Goal: Task Accomplishment & Management: Manage account settings

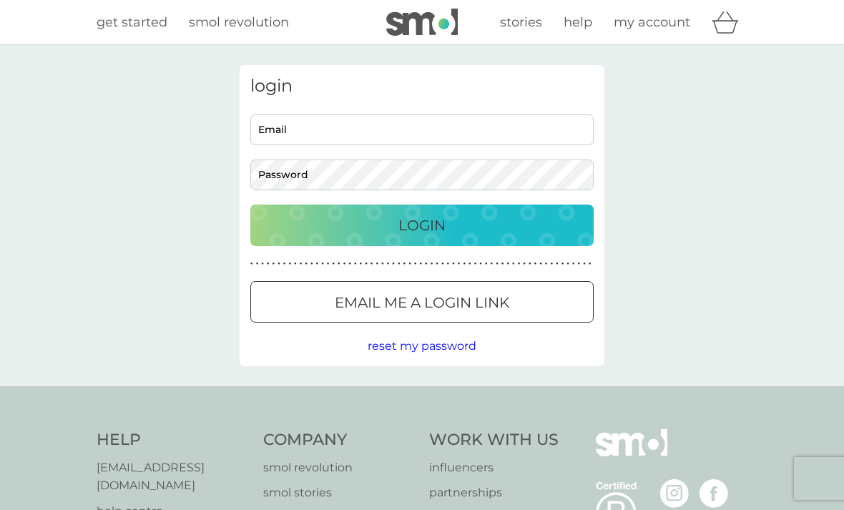
click at [394, 134] on input "Email" at bounding box center [421, 129] width 343 height 31
type input "andy.fyfe1@outlook.com"
click at [422, 225] on button "Login" at bounding box center [421, 225] width 343 height 41
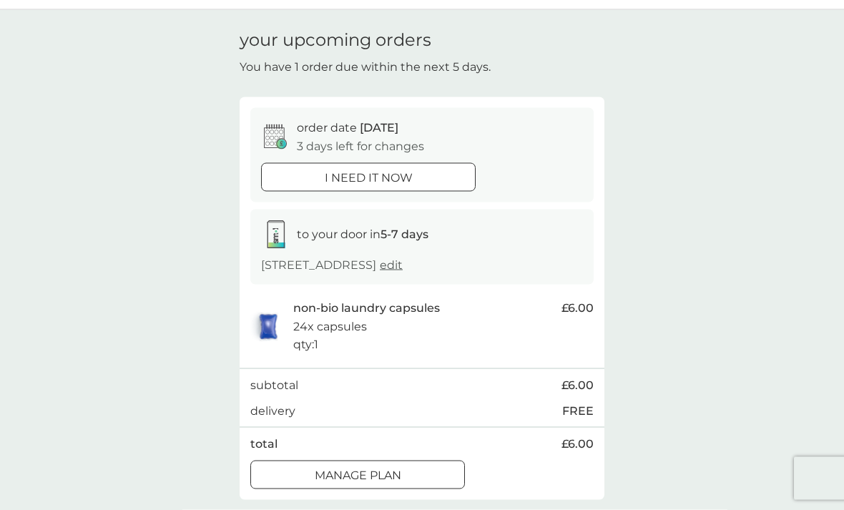
scroll to position [36, 0]
click at [435, 476] on div "Manage plan" at bounding box center [357, 475] width 213 height 19
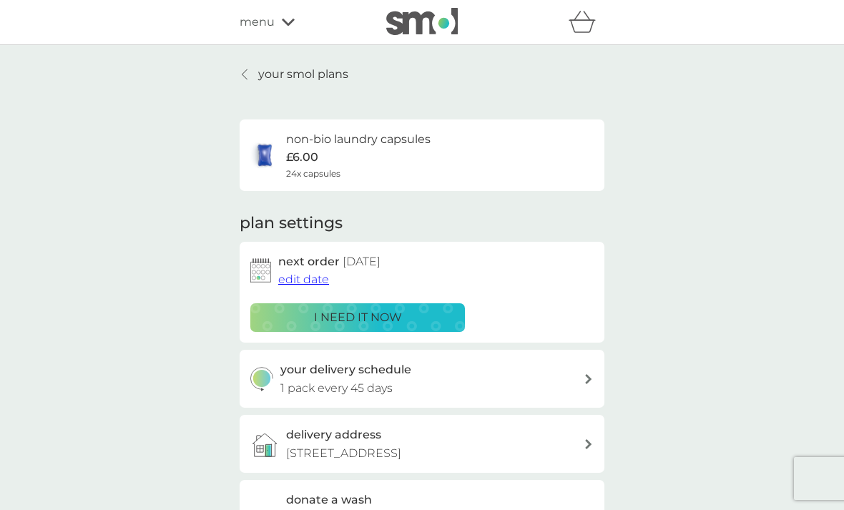
click at [318, 277] on span "edit date" at bounding box center [303, 279] width 51 height 14
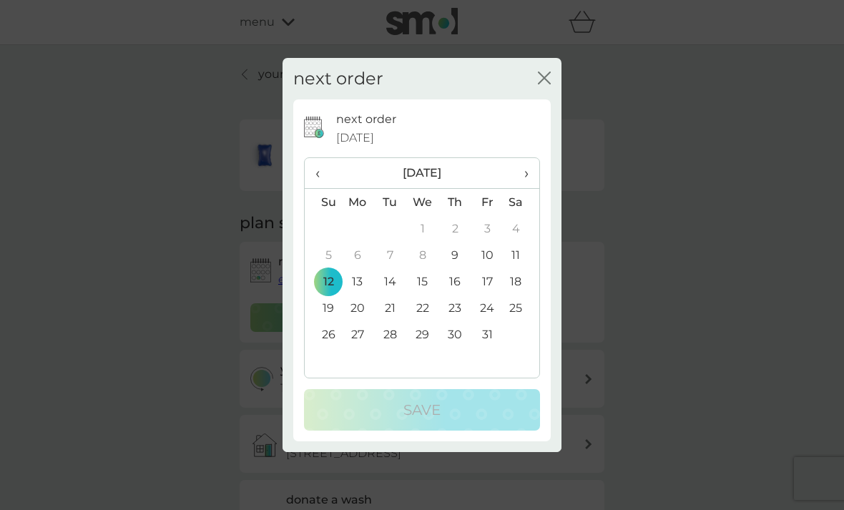
click at [461, 348] on td "30" at bounding box center [455, 334] width 32 height 26
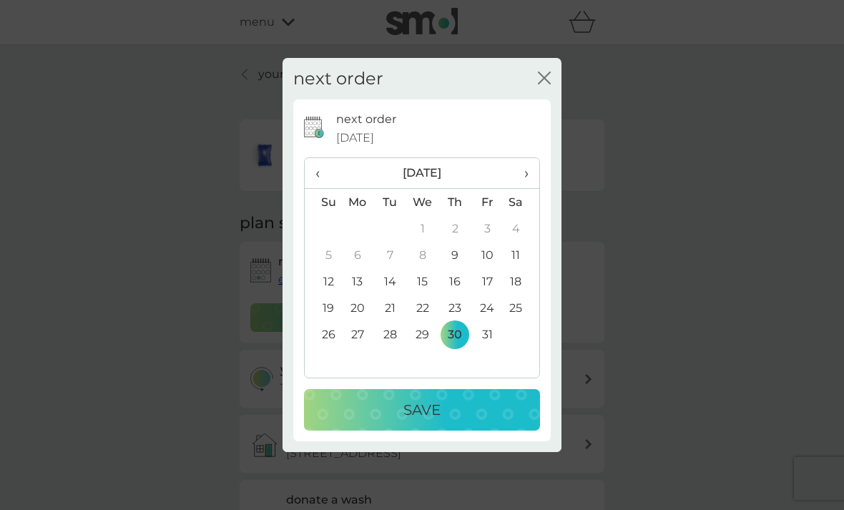
click at [508, 421] on div "Save" at bounding box center [421, 409] width 207 height 23
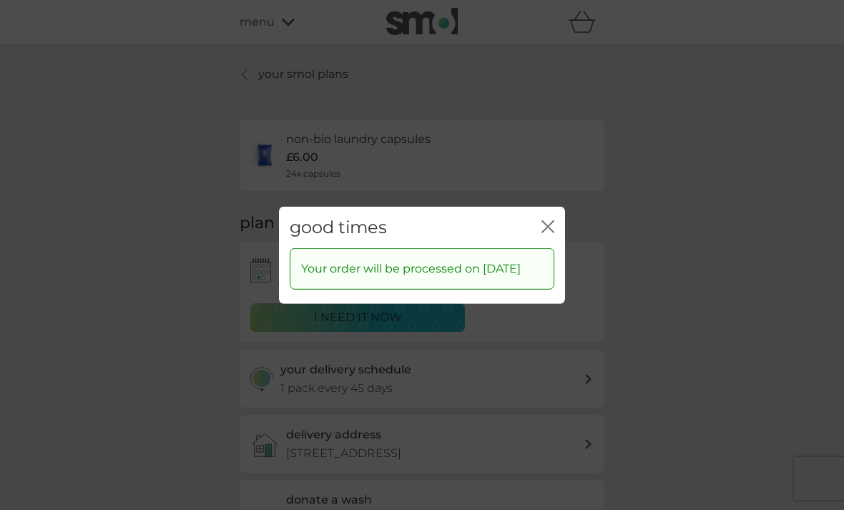
click at [544, 229] on div "good times close" at bounding box center [422, 227] width 286 height 42
click at [544, 232] on icon "close" at bounding box center [547, 226] width 13 height 13
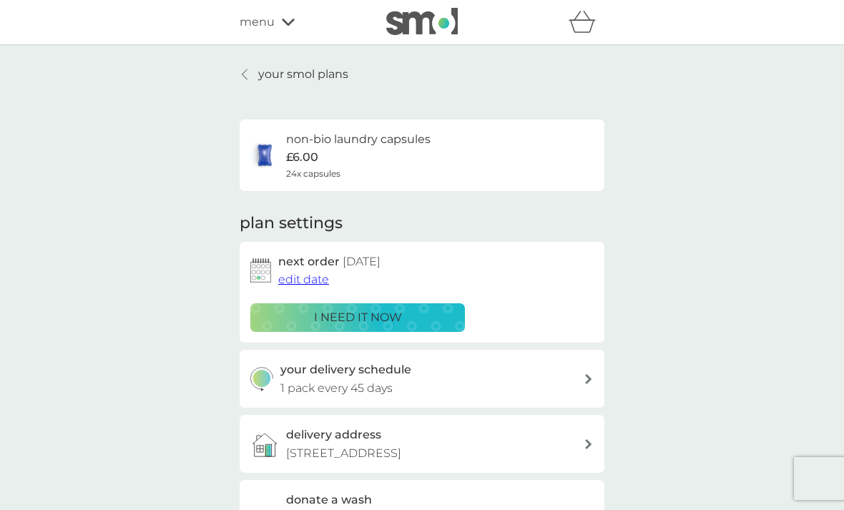
click at [487, 375] on div "your delivery schedule 1 pack every 45 days" at bounding box center [432, 378] width 304 height 36
select select "42"
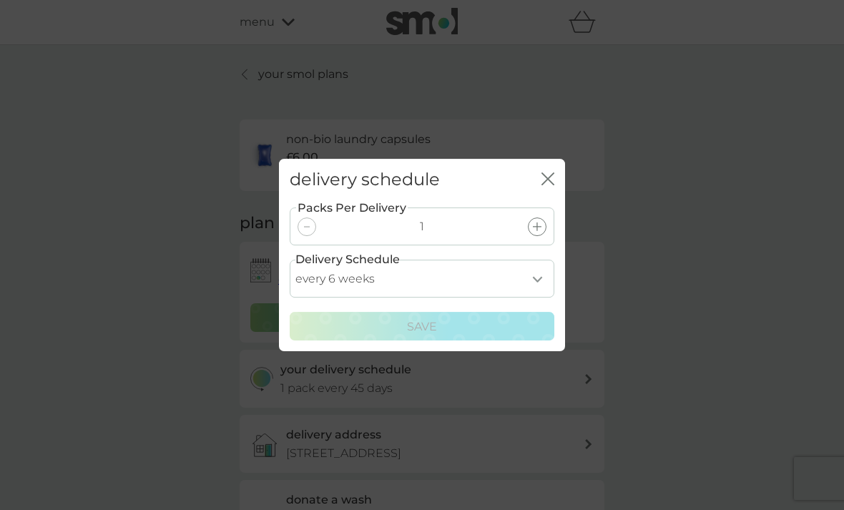
click at [546, 184] on icon "close" at bounding box center [545, 178] width 6 height 11
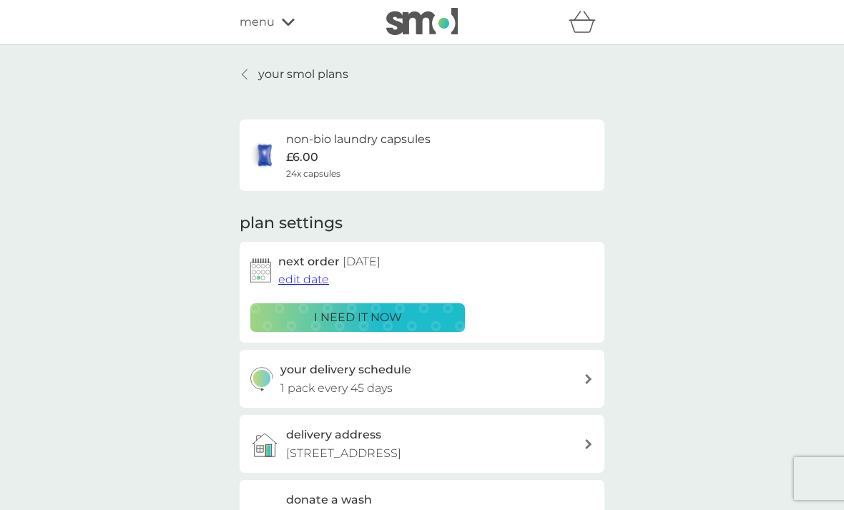
click at [314, 276] on span "edit date" at bounding box center [303, 279] width 51 height 14
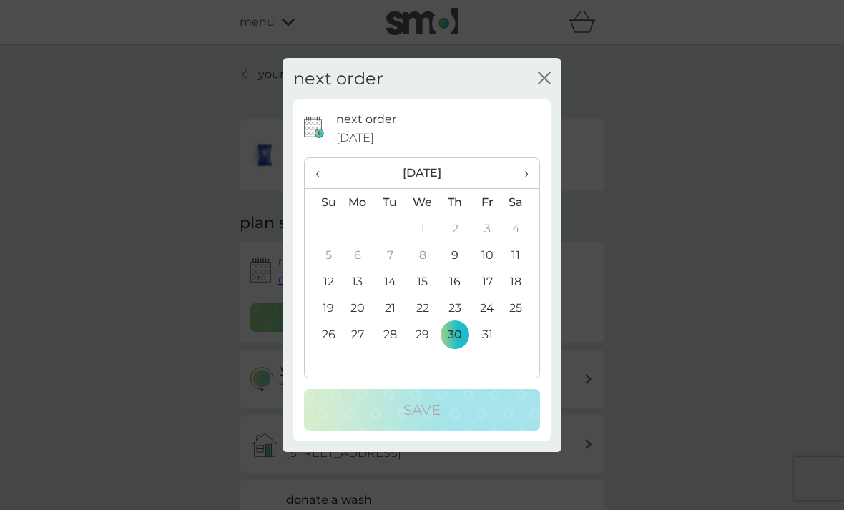
click at [538, 84] on icon "close" at bounding box center [544, 78] width 13 height 13
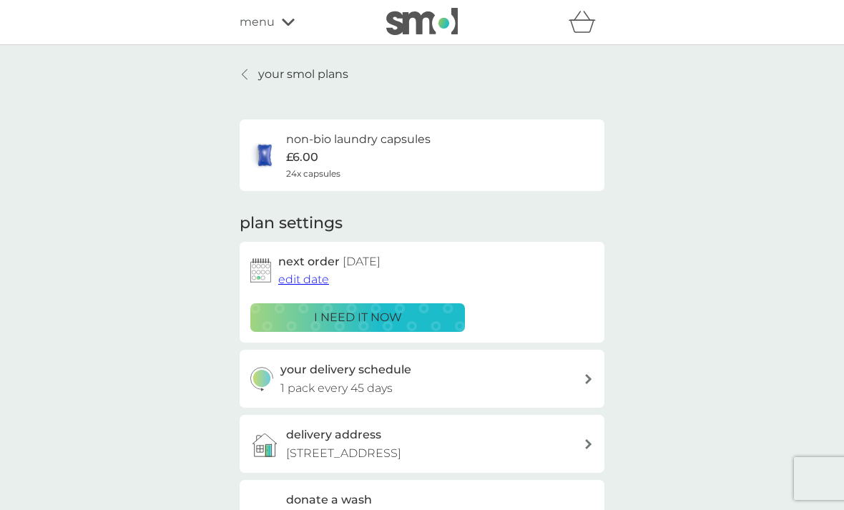
click at [252, 77] on link "your smol plans" at bounding box center [294, 74] width 109 height 19
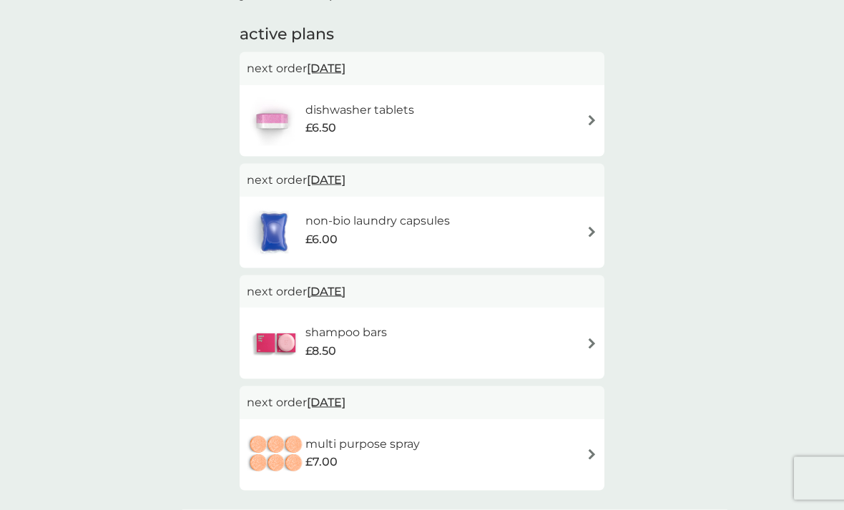
scroll to position [233, 0]
